Goal: Task Accomplishment & Management: Complete application form

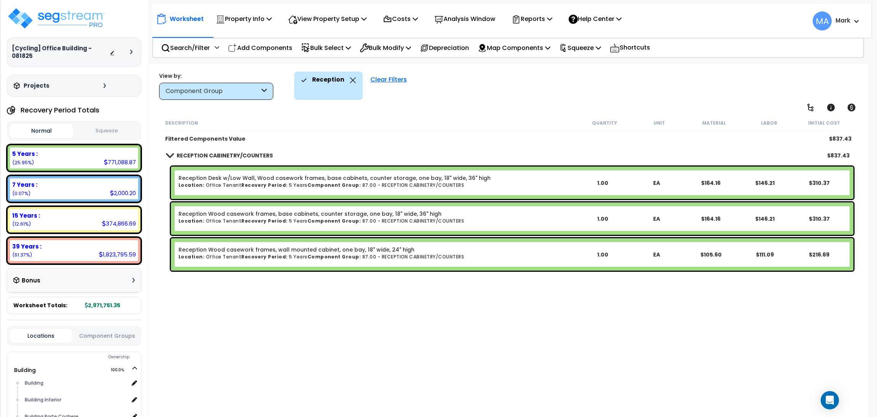
drag, startPoint x: 0, startPoint y: 0, endPoint x: 319, endPoint y: 91, distance: 331.8
click at [317, 139] on div "Filtered Components Value" at bounding box center [371, 139] width 412 height 8
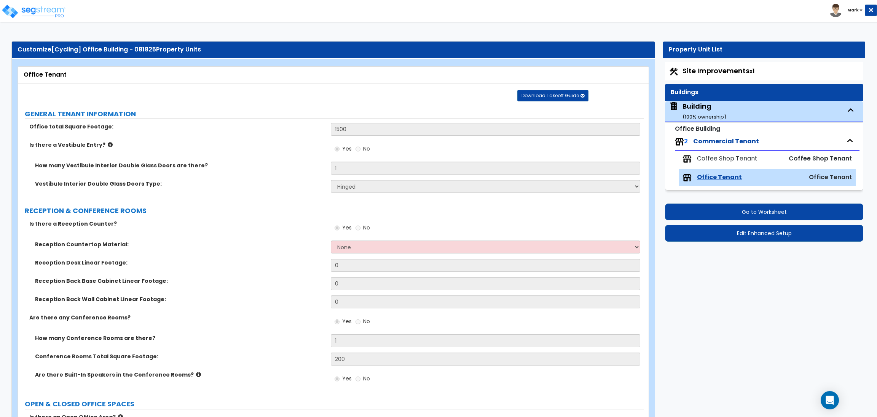
select select "1"
select select "2"
select select "1"
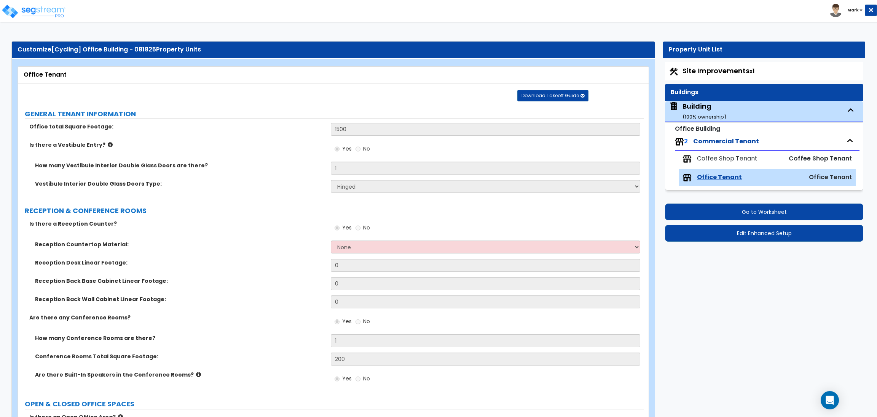
select select "7"
select select "2"
select select "3"
select select "1"
select select "5"
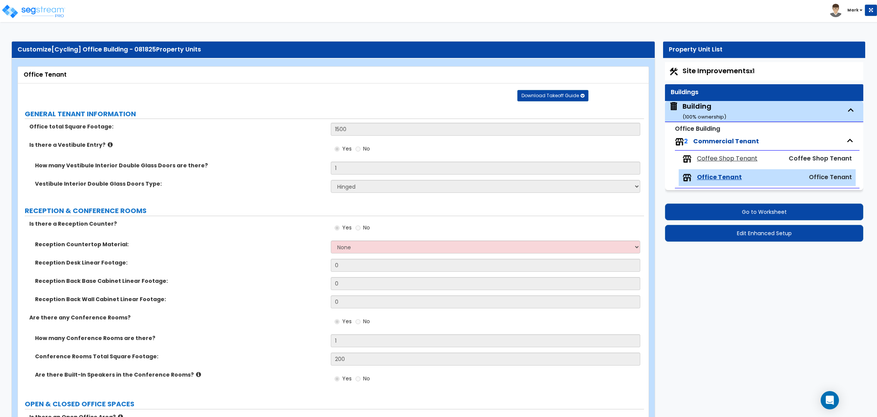
select select "5"
select select "2"
select select "4"
select select "2"
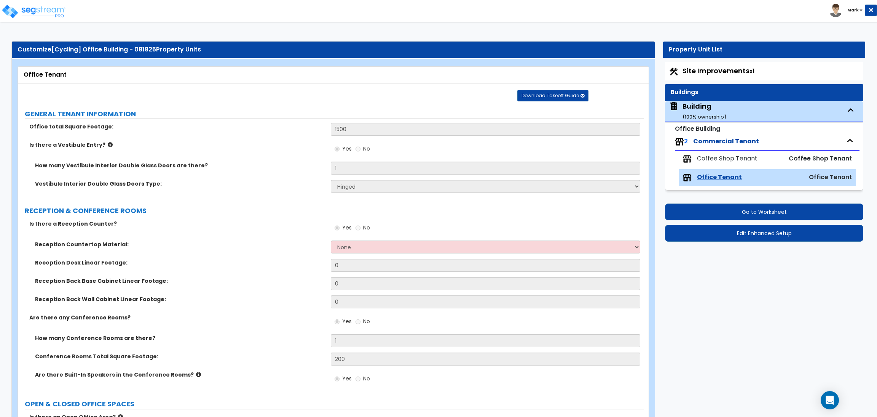
select select "1"
select select "6"
select select "2"
select select "4"
select select "1"
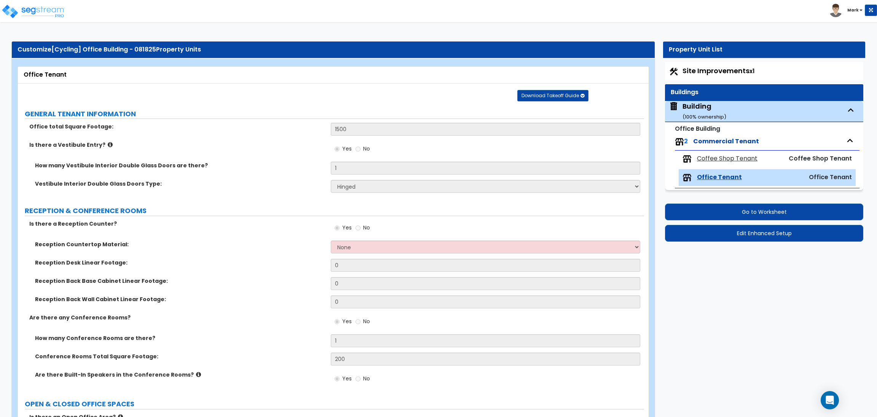
select select "2"
select select "1"
select select "2"
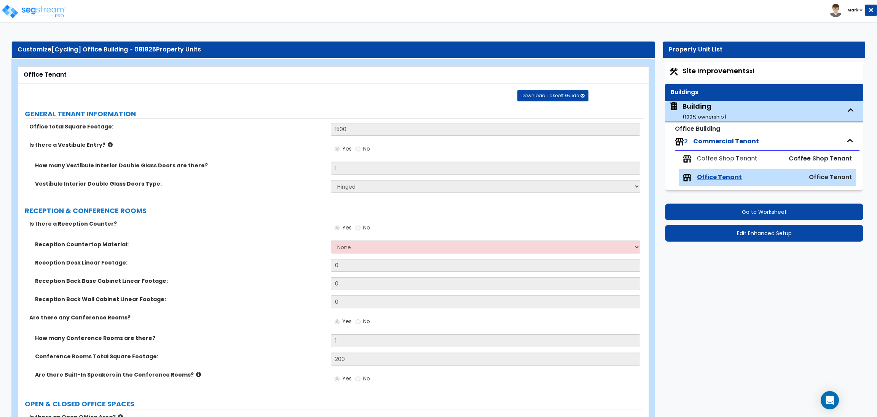
select select "2"
select select "3"
select select "1"
select select "2"
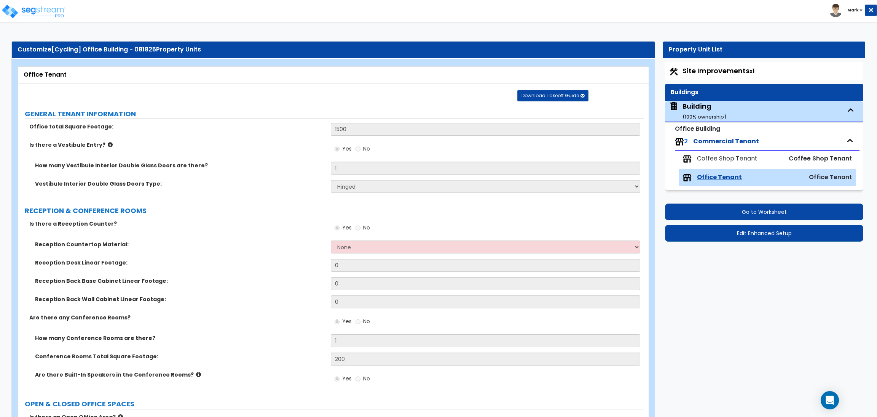
select select "2"
select select "1"
select select "2"
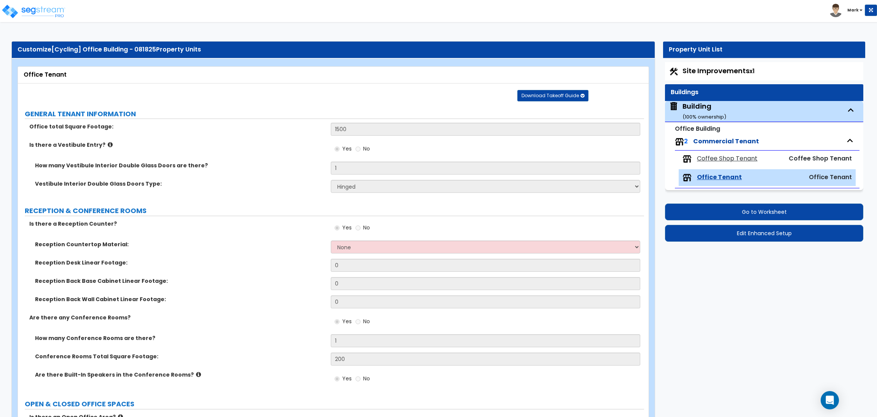
scroll to position [57, 0]
